Goal: Information Seeking & Learning: Learn about a topic

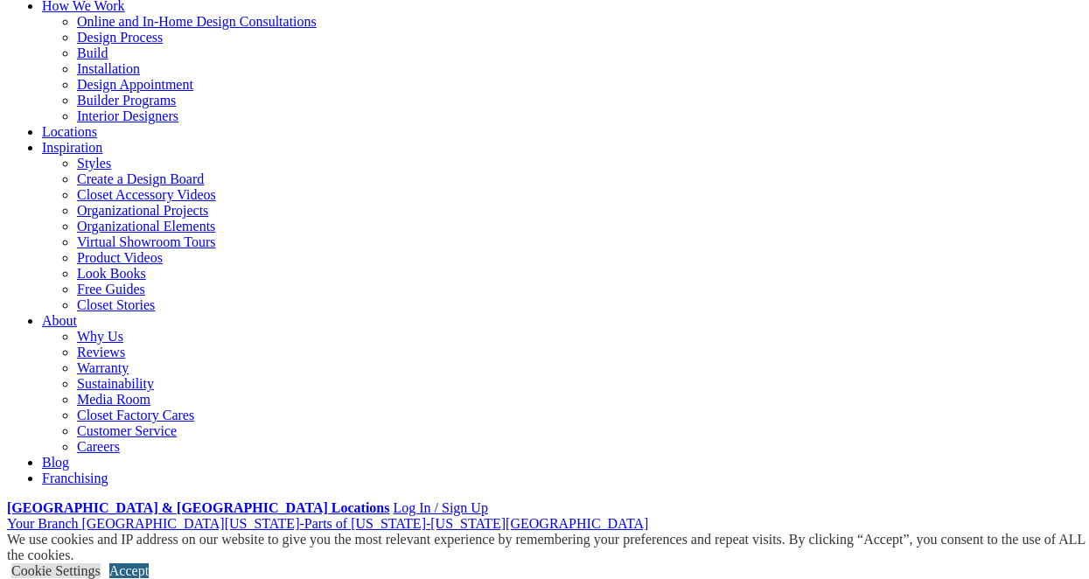
click at [149, 563] on link "Accept" at bounding box center [128, 570] width 39 height 15
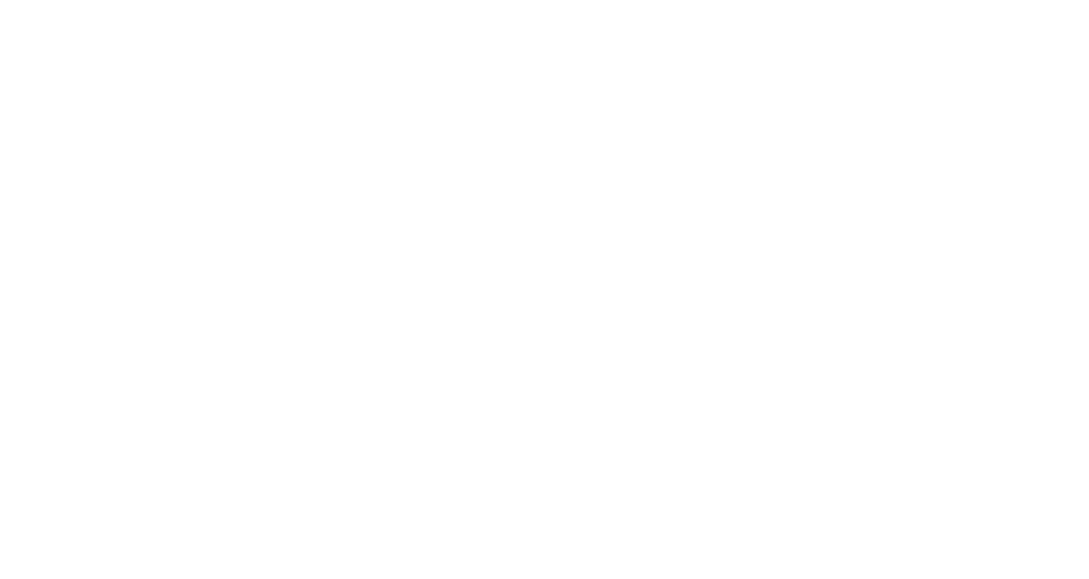
scroll to position [3325, 0]
